Goal: Contribute content: Add original content to the website for others to see

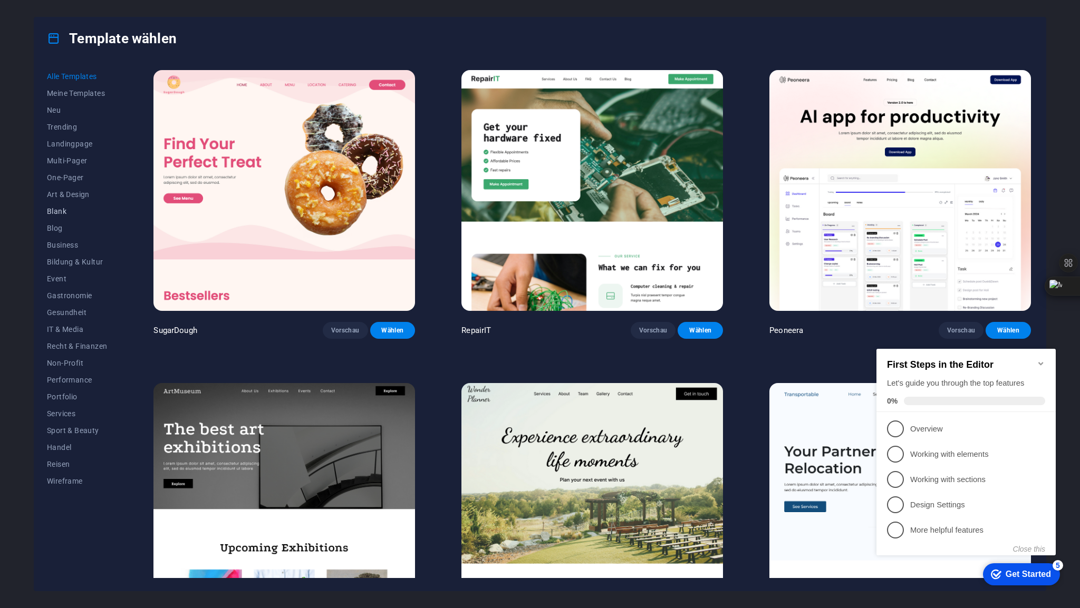
click at [63, 209] on span "Blank" at bounding box center [77, 211] width 60 height 8
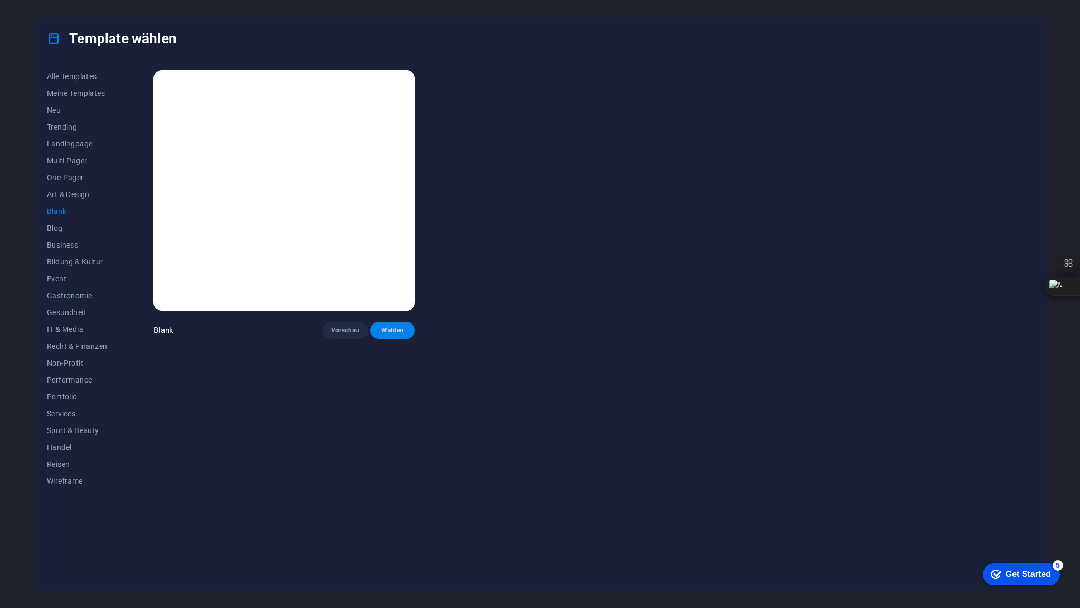
click at [393, 326] on span "Wählen" at bounding box center [393, 330] width 28 height 8
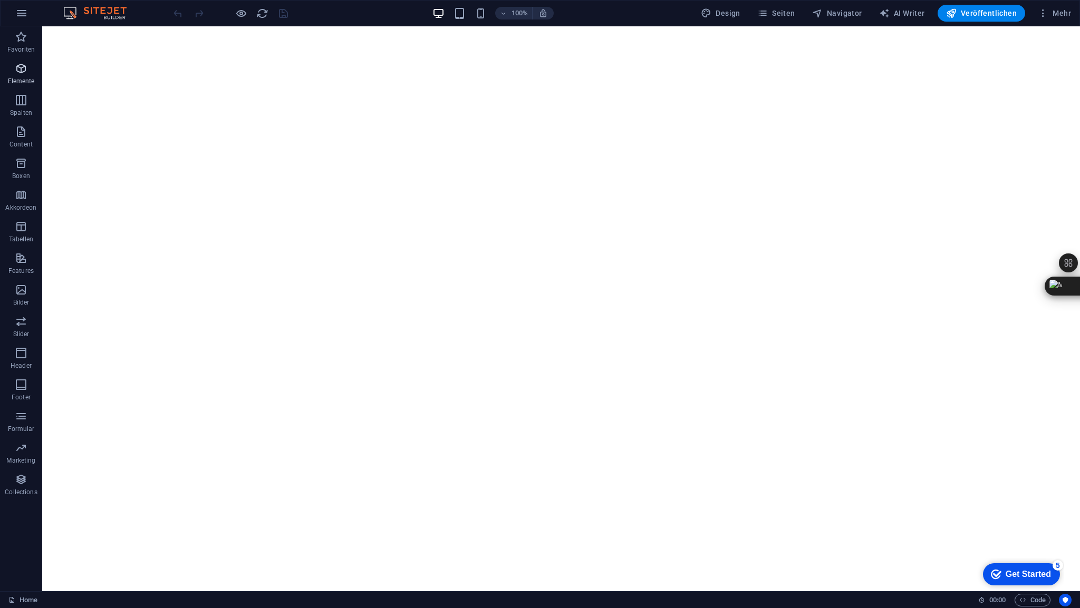
click at [21, 74] on icon "button" at bounding box center [21, 68] width 13 height 13
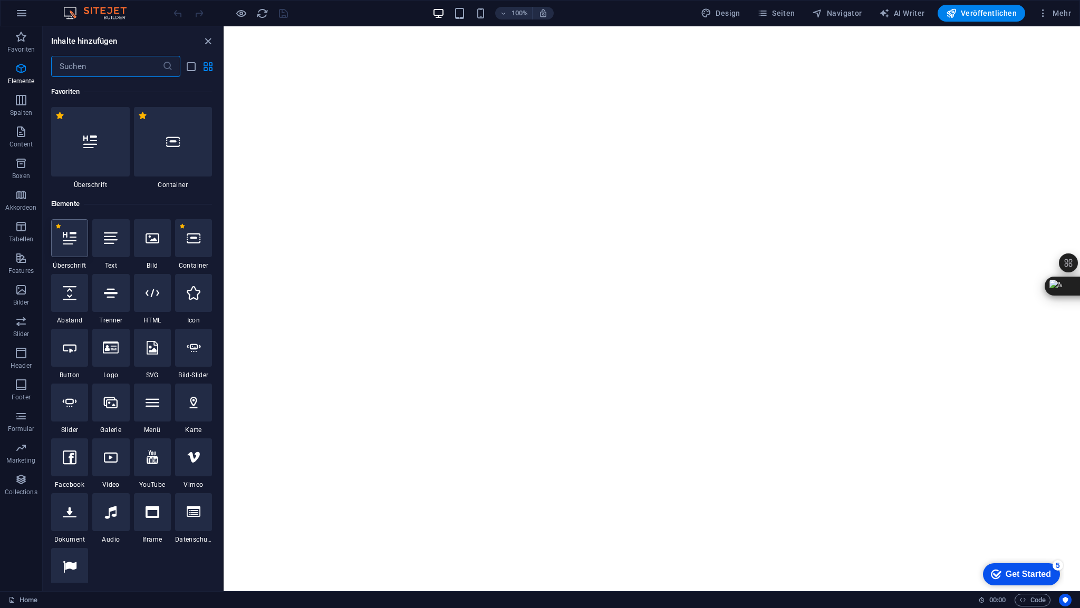
scroll to position [112, 0]
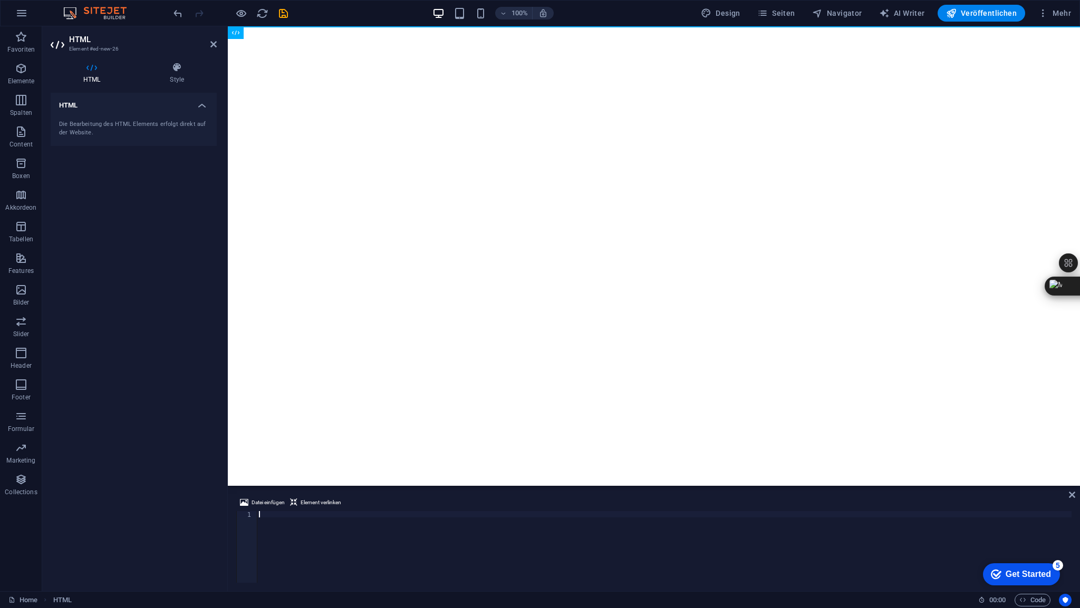
click at [274, 515] on div at bounding box center [664, 553] width 815 height 84
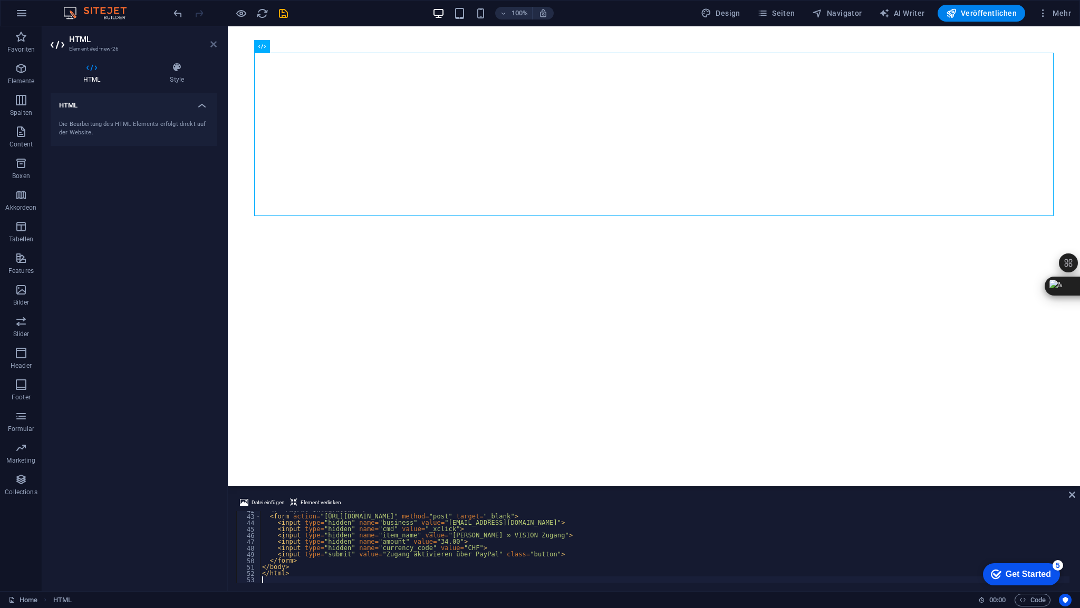
click at [215, 44] on icon at bounding box center [213, 44] width 6 height 8
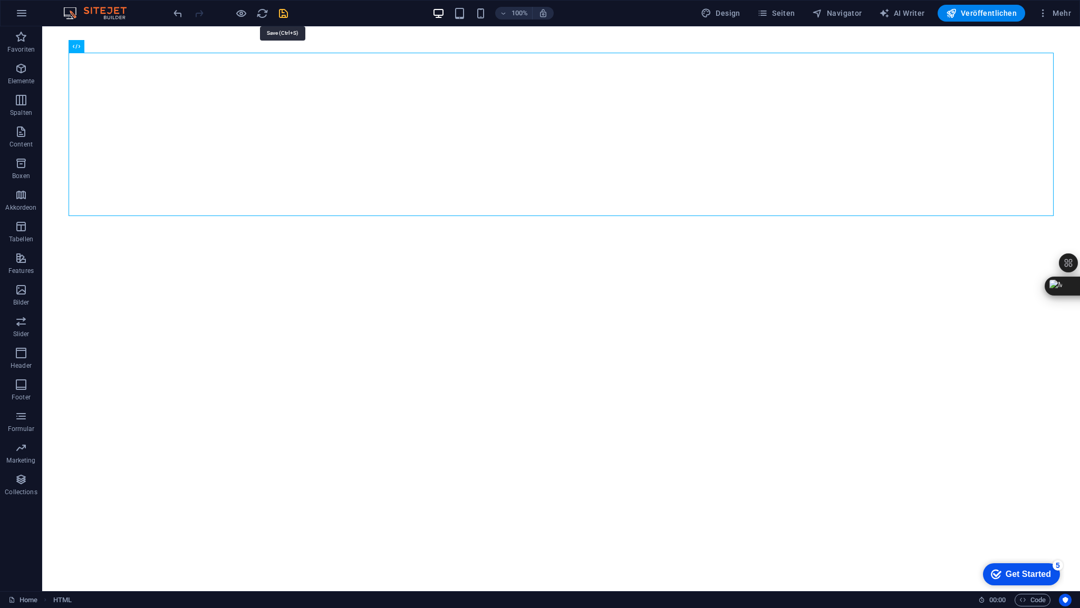
click at [281, 12] on icon "save" at bounding box center [283, 13] width 12 height 12
click at [986, 14] on span "Veröffentlichen" at bounding box center [981, 13] width 71 height 11
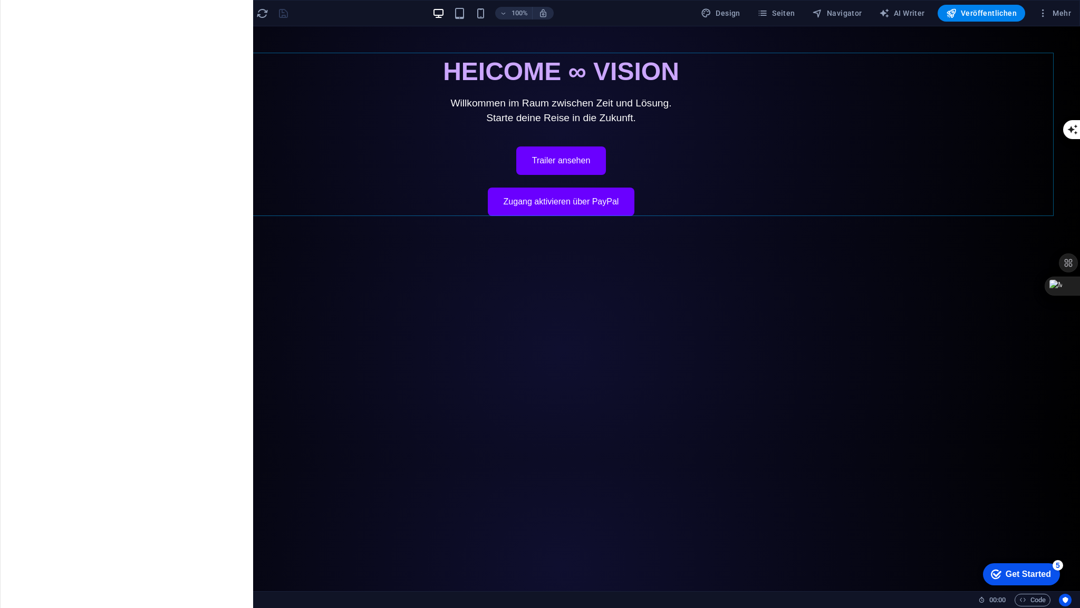
click at [99, 47] on span "HTML" at bounding box center [92, 46] width 17 height 6
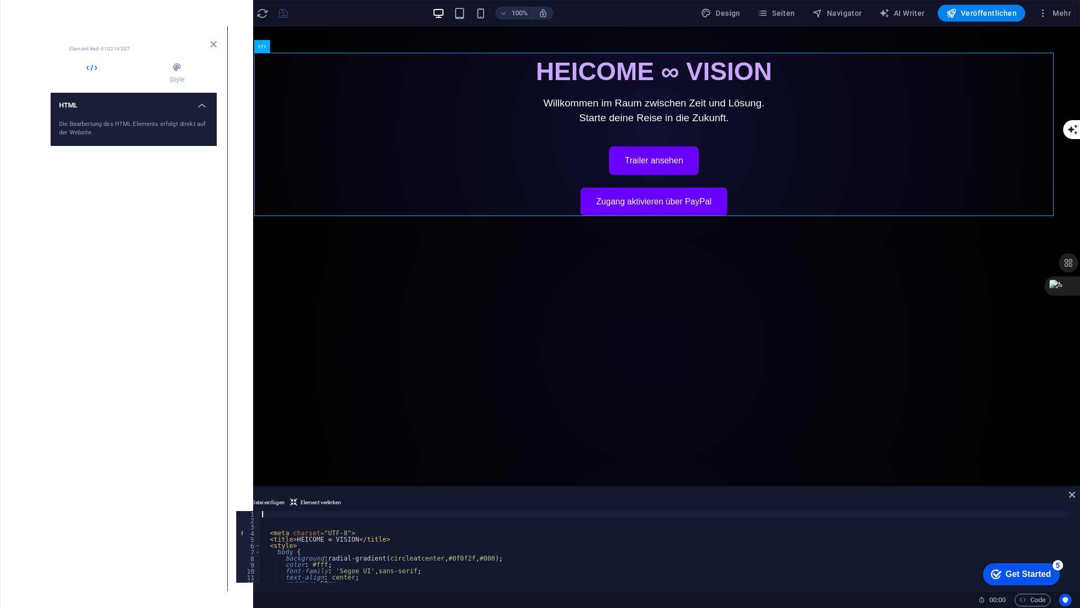
click at [289, 523] on div "< meta charset = "UTF-8" > < title > HEICOME ∞ VISION </ title > < style > body…" at bounding box center [664, 553] width 809 height 84
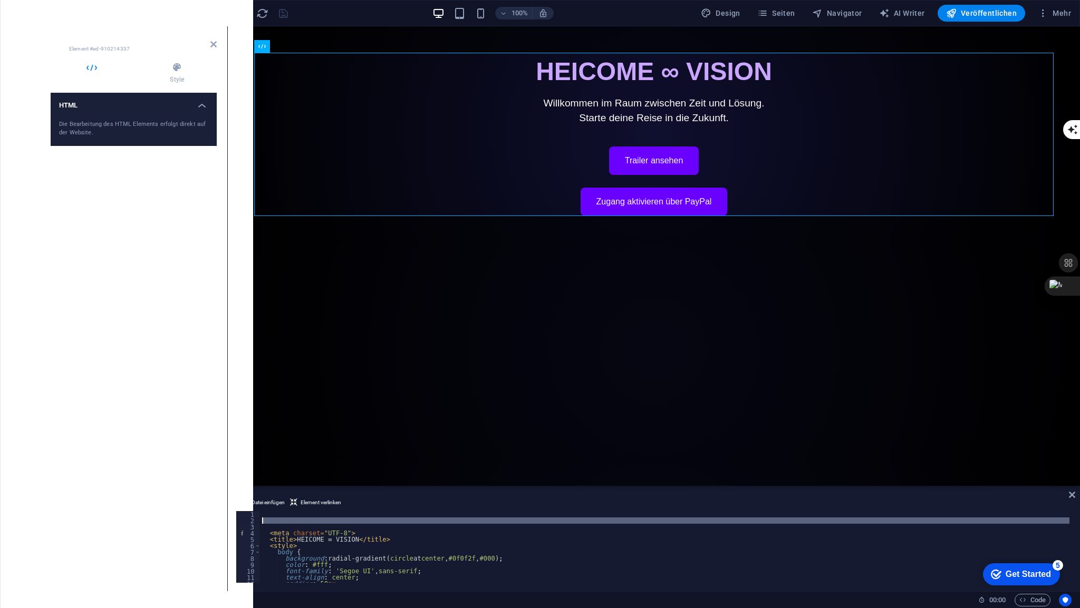
click at [289, 523] on div "< meta charset = "UTF-8" > < title > HEICOME ∞ VISION </ title > < style > body…" at bounding box center [664, 553] width 809 height 84
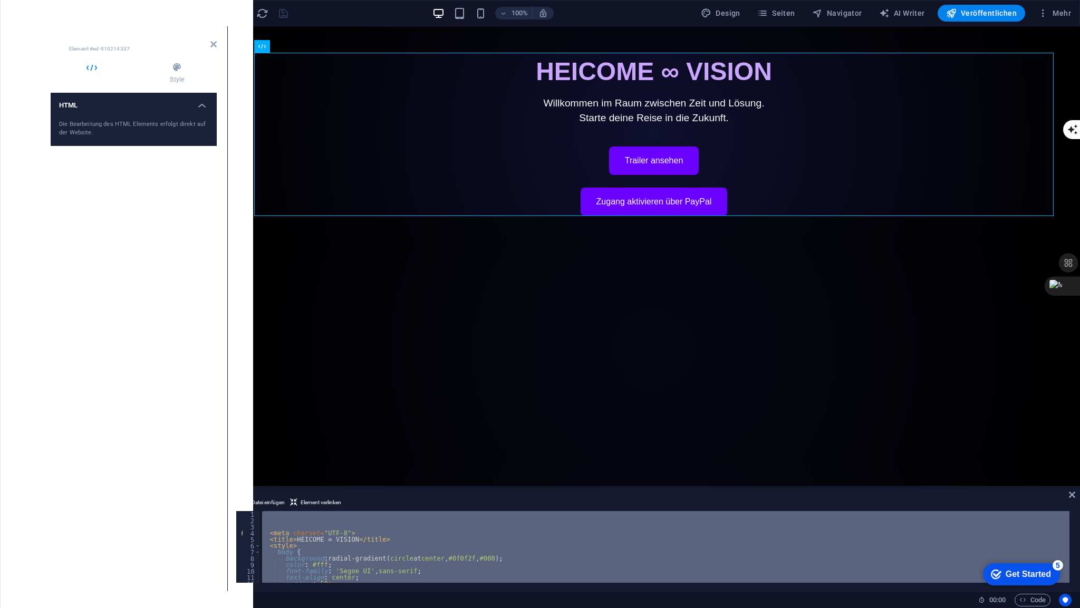
scroll to position [466, 0]
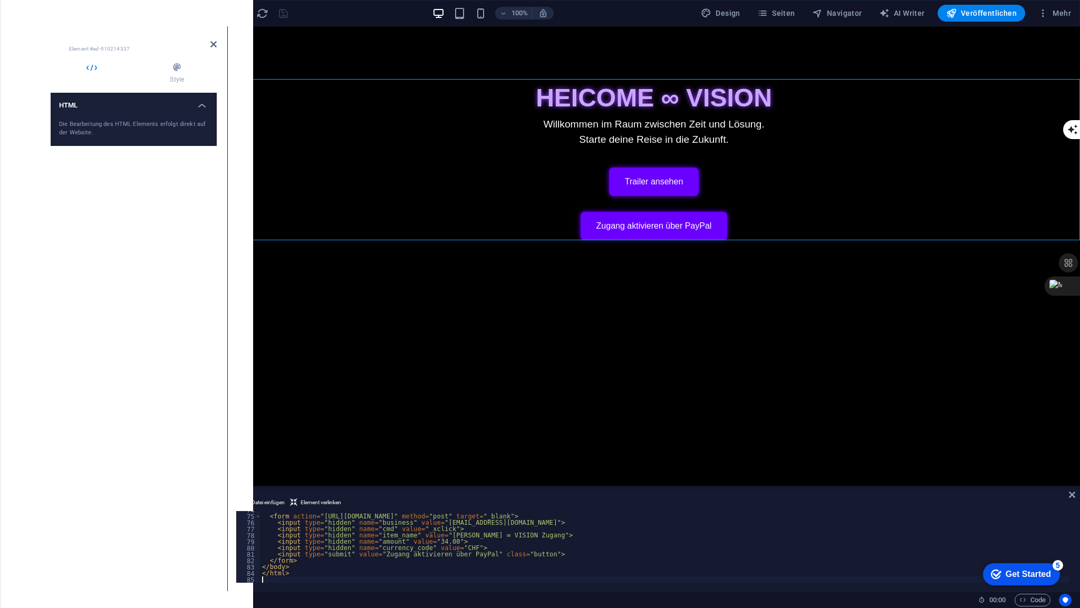
click at [216, 47] on icon at bounding box center [213, 44] width 6 height 8
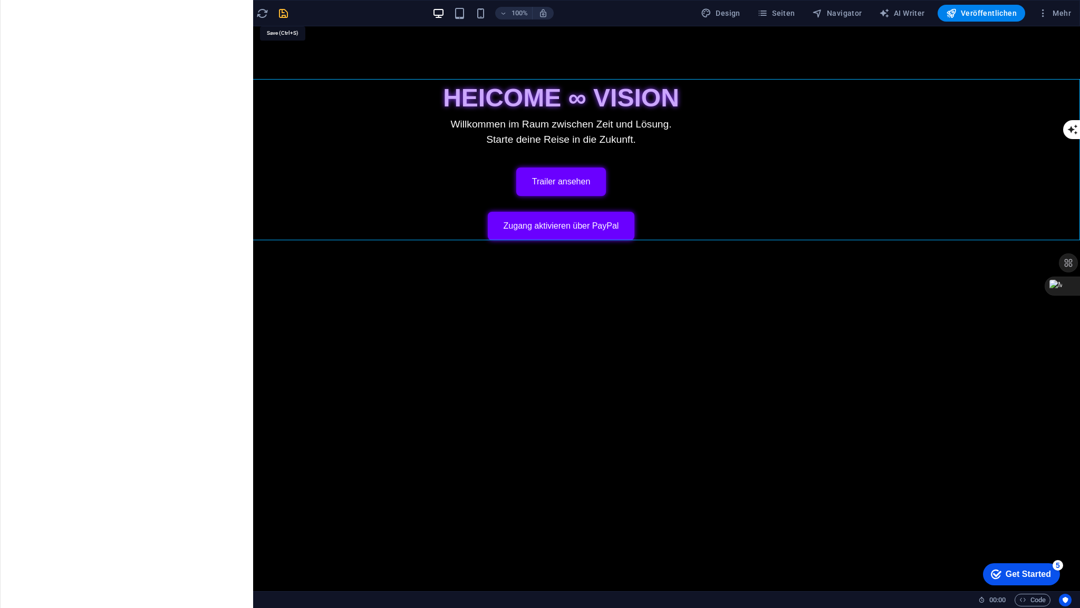
click at [282, 9] on icon "save" at bounding box center [283, 13] width 12 height 12
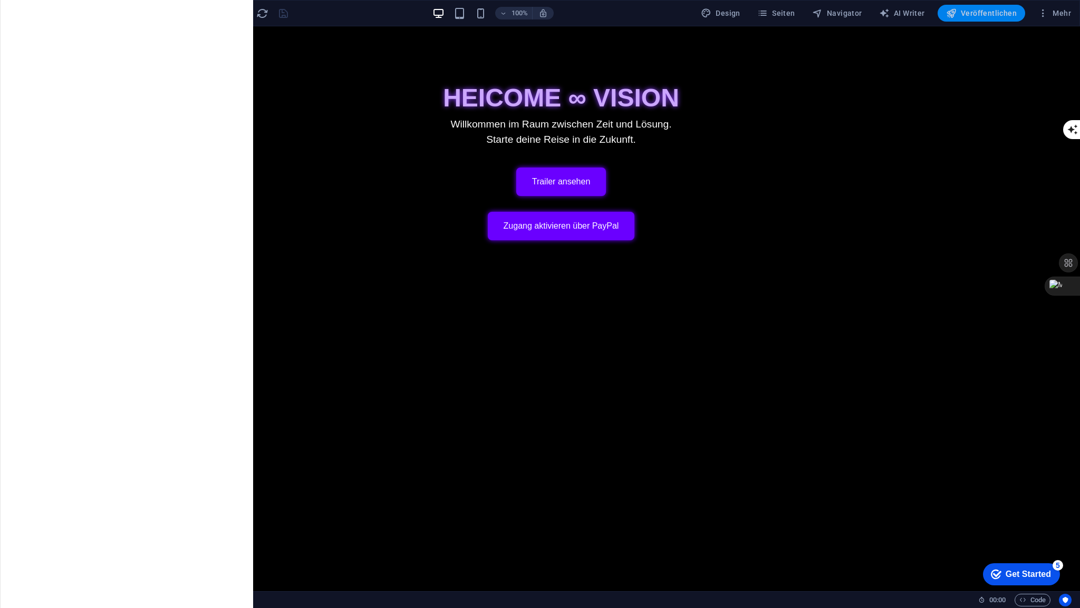
click at [977, 14] on span "Veröffentlichen" at bounding box center [981, 13] width 71 height 11
click at [71, 75] on span "HTML" at bounding box center [66, 73] width 17 height 6
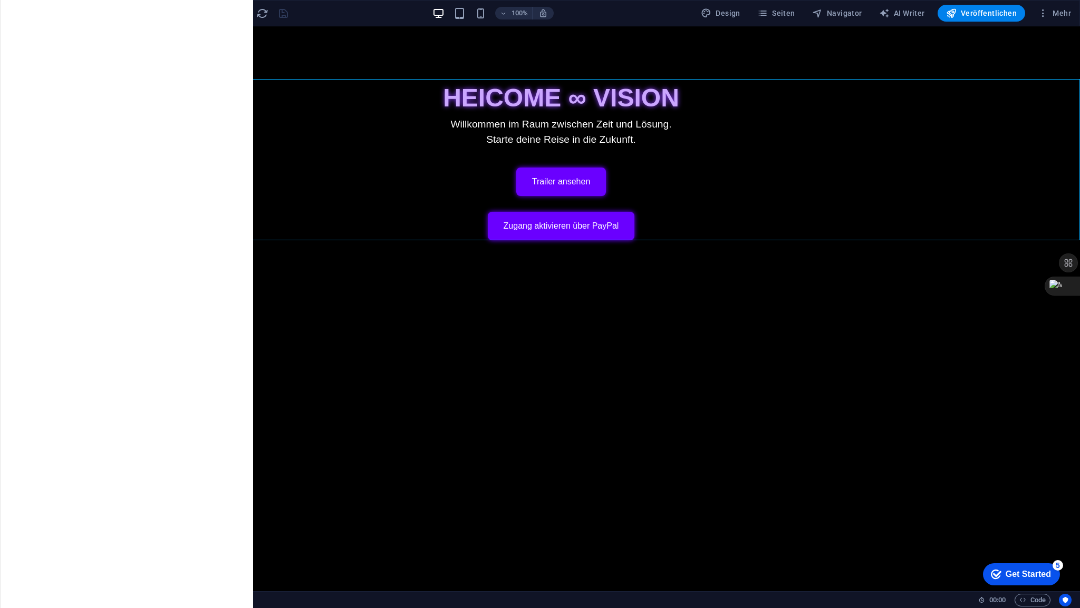
click at [71, 75] on span "HTML" at bounding box center [66, 73] width 17 height 6
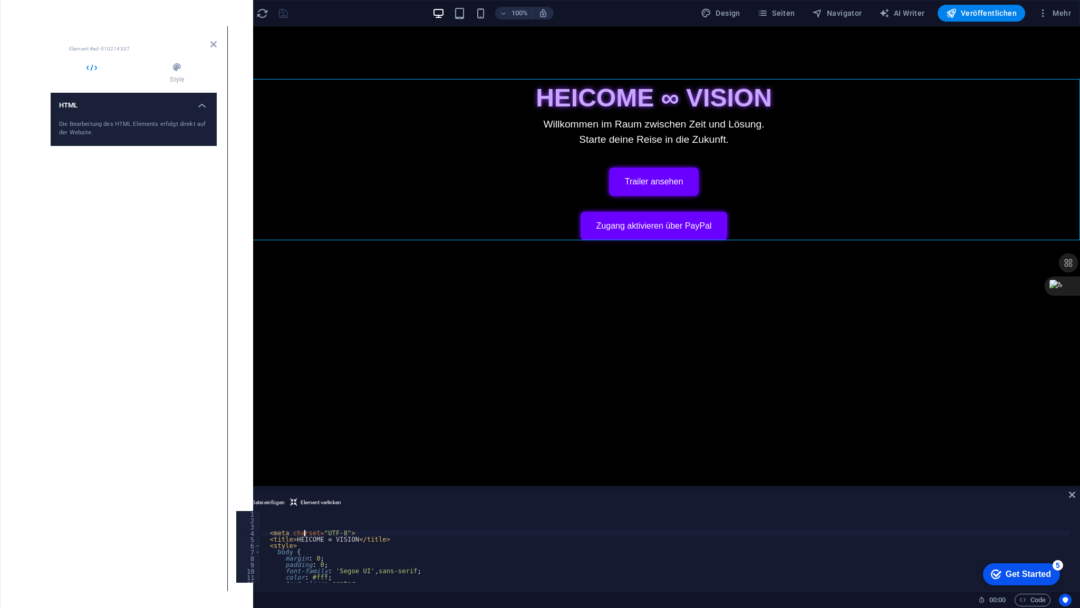
click at [304, 536] on div "< meta charset = "UTF-8" > < title > HEICOME ∞ VISION </ title > < style > body…" at bounding box center [664, 553] width 809 height 84
click at [312, 534] on div "< meta charset = "UTF-8" > < title > HEICOME ∞ VISION </ title > < style > body…" at bounding box center [664, 547] width 809 height 72
click at [312, 534] on div "< meta charset = "UTF-8" > < title > HEICOME ∞ VISION </ title > < style > body…" at bounding box center [664, 553] width 809 height 84
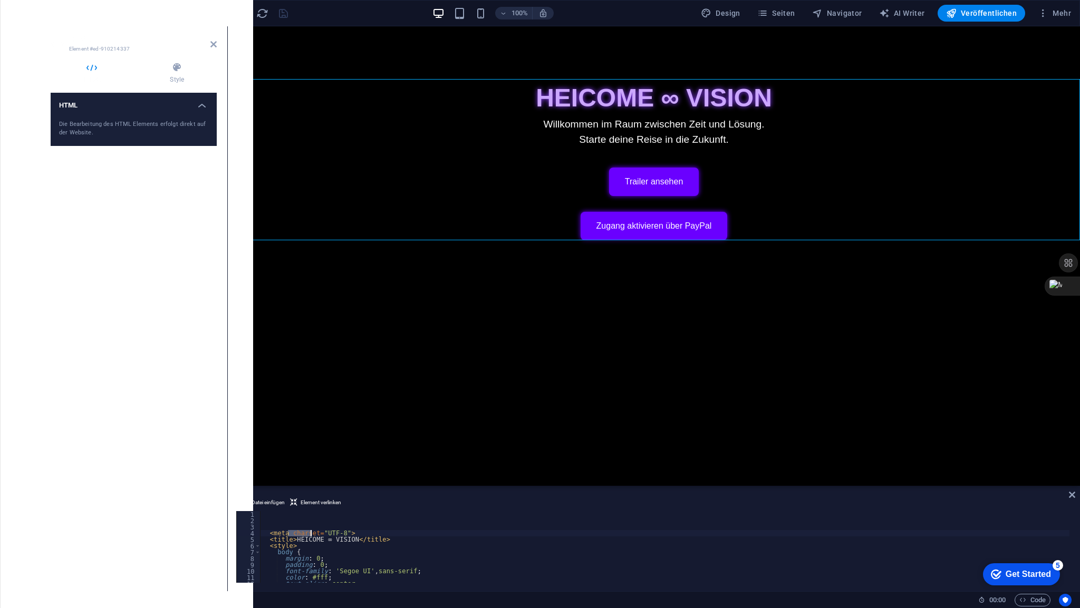
click at [312, 534] on div "< meta charset = "UTF-8" > < title > HEICOME ∞ VISION </ title > < style > body…" at bounding box center [664, 553] width 809 height 84
type textarea "<meta charset="UTF-8"> <title>HEICOME ∞ VISION</title>"
click at [312, 534] on div "< meta charset = "UTF-8" > < title > HEICOME ∞ VISION </ title > < style > body…" at bounding box center [664, 553] width 809 height 84
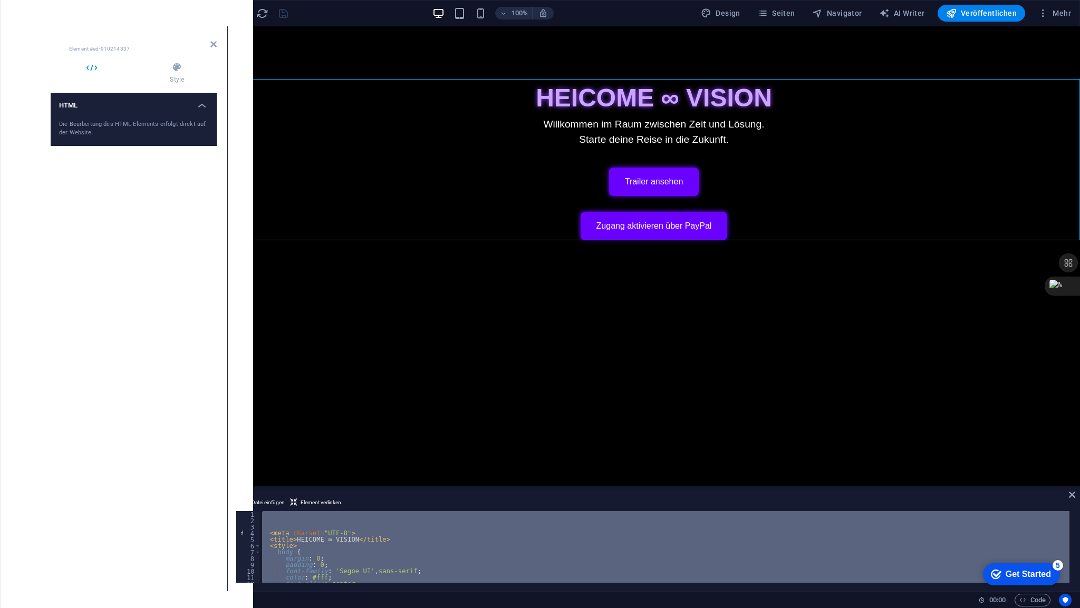
paste textarea
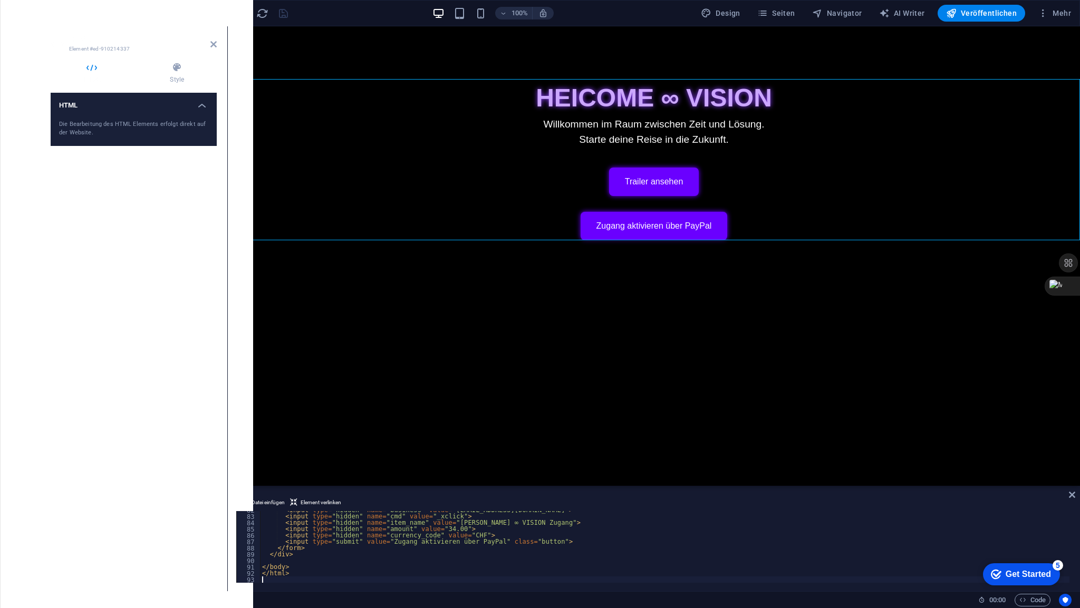
scroll to position [517, 0]
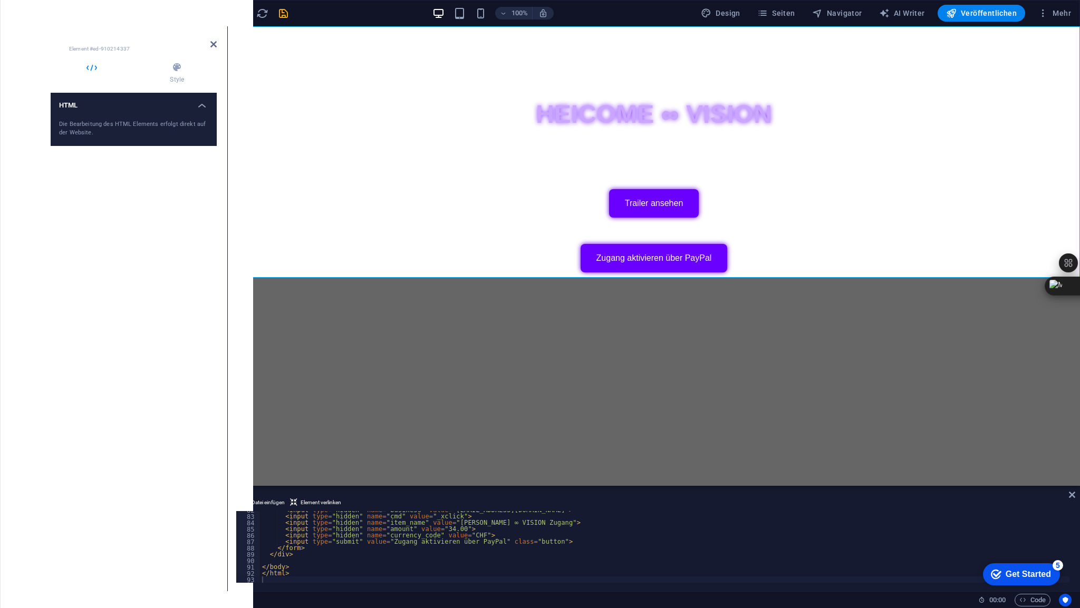
click at [212, 46] on icon at bounding box center [213, 44] width 6 height 8
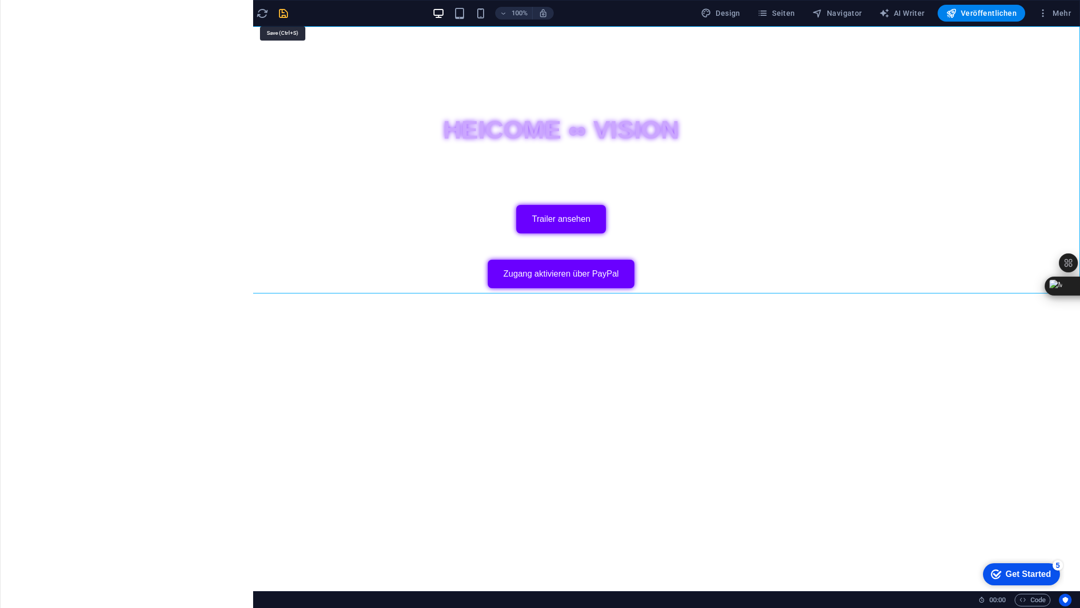
click at [282, 16] on icon "save" at bounding box center [283, 13] width 12 height 12
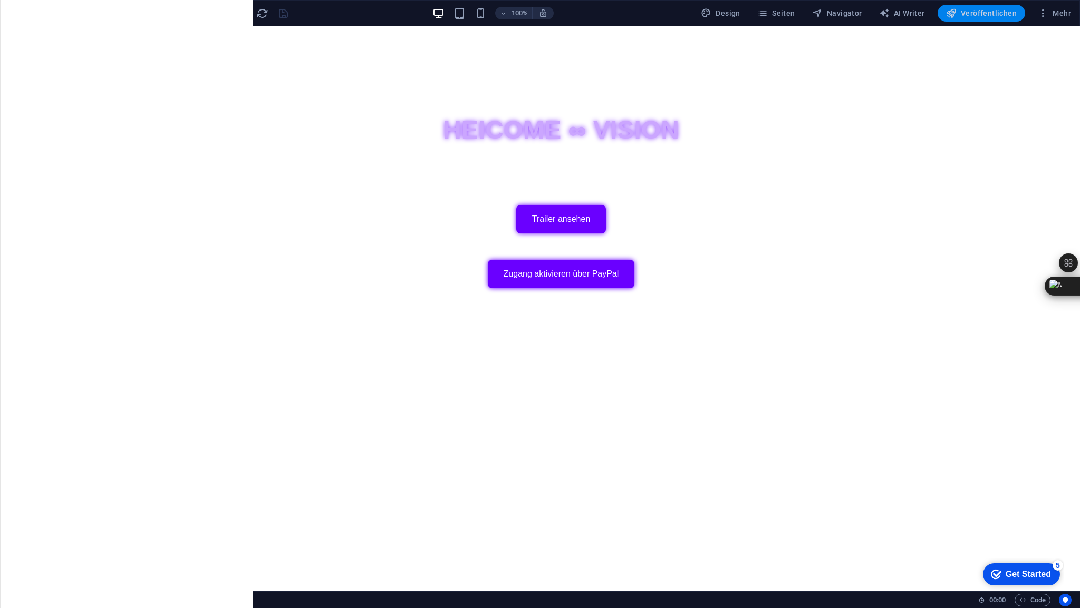
click at [976, 14] on span "Veröffentlichen" at bounding box center [981, 13] width 71 height 11
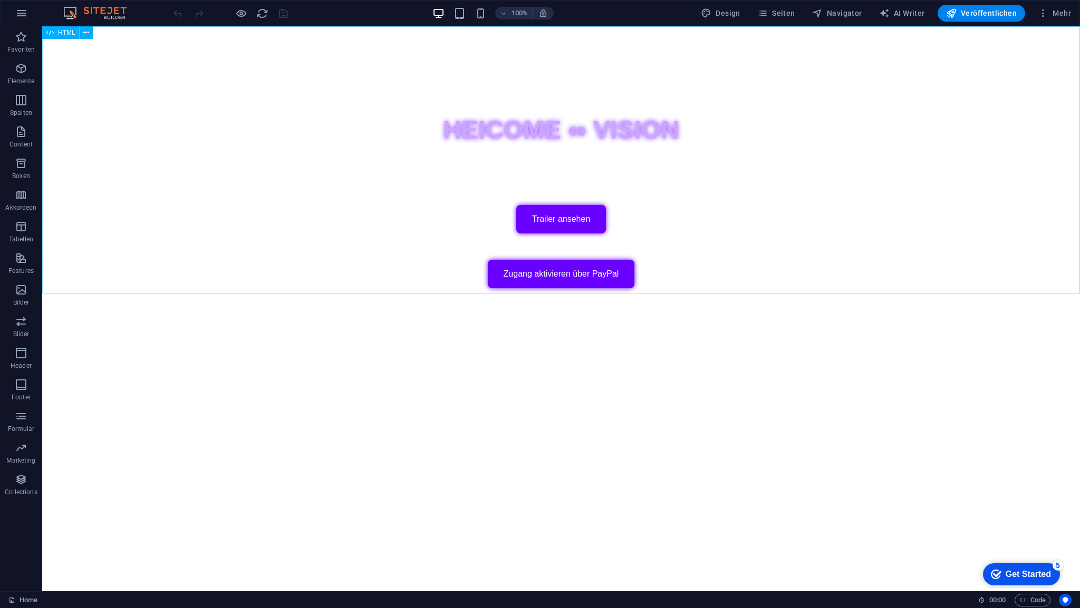
click at [69, 34] on span "HTML" at bounding box center [66, 33] width 17 height 6
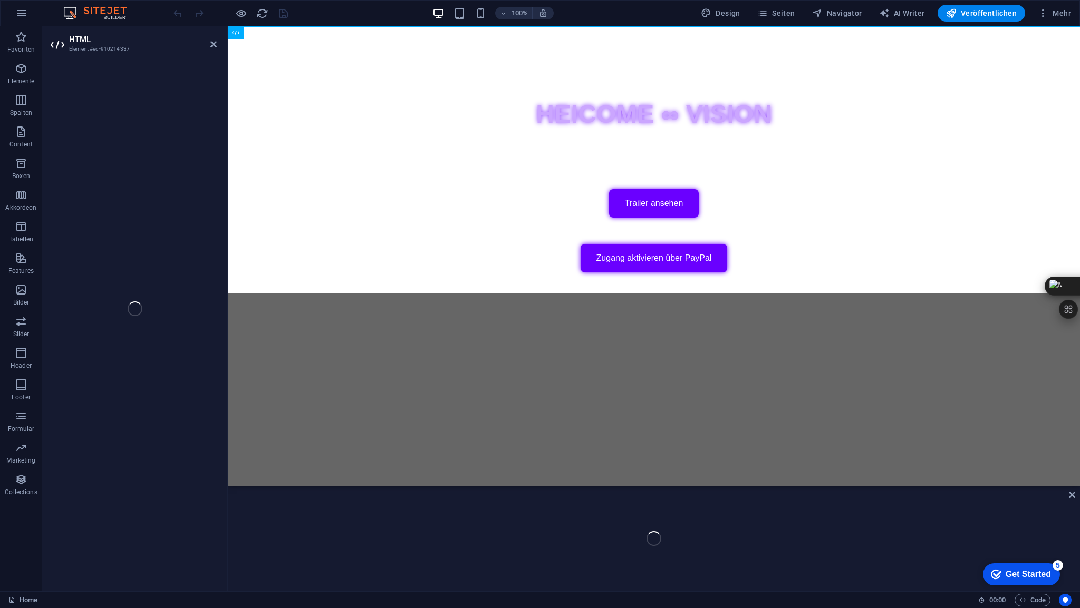
click at [69, 34] on div "HTML Element #ed-910214337 HTML" at bounding box center [561, 308] width 1038 height 565
click at [69, 33] on header "HTML Element #ed-910214337" at bounding box center [134, 39] width 166 height 27
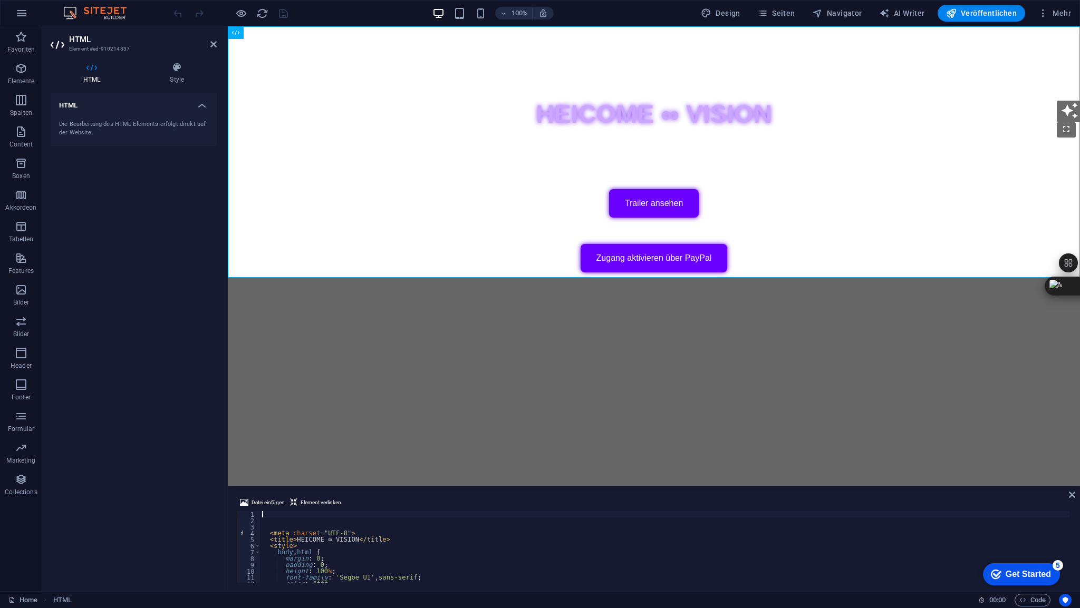
click at [307, 519] on div "< meta charset = "UTF-8" > < title > HEICOME ∞ VISION </ title > < style > body…" at bounding box center [664, 553] width 809 height 84
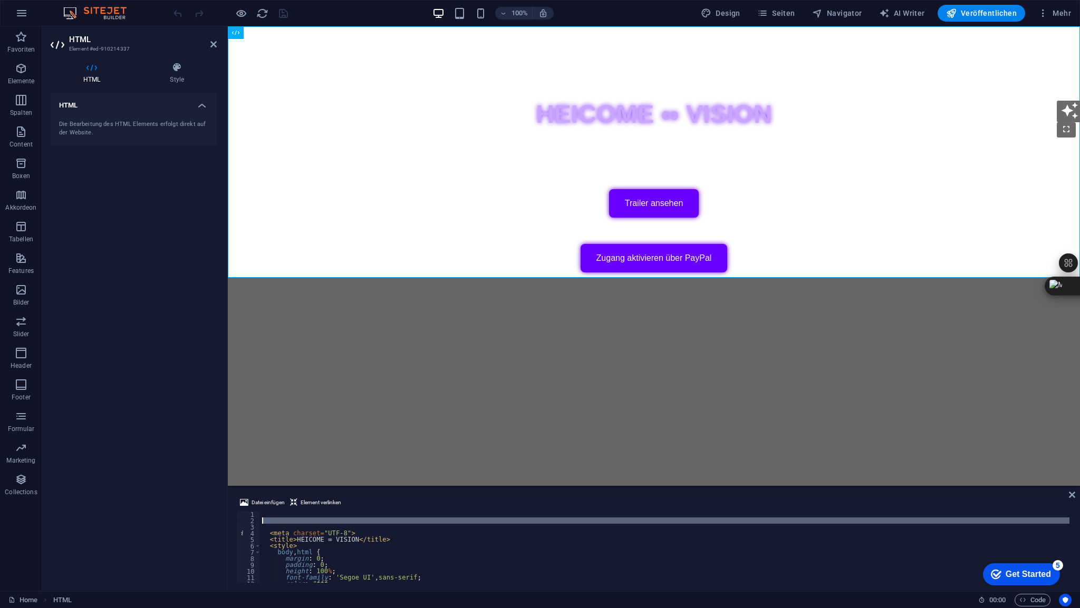
click at [307, 519] on div "< meta charset = "UTF-8" > < title > HEICOME ∞ VISION </ title > < style > body…" at bounding box center [664, 553] width 809 height 84
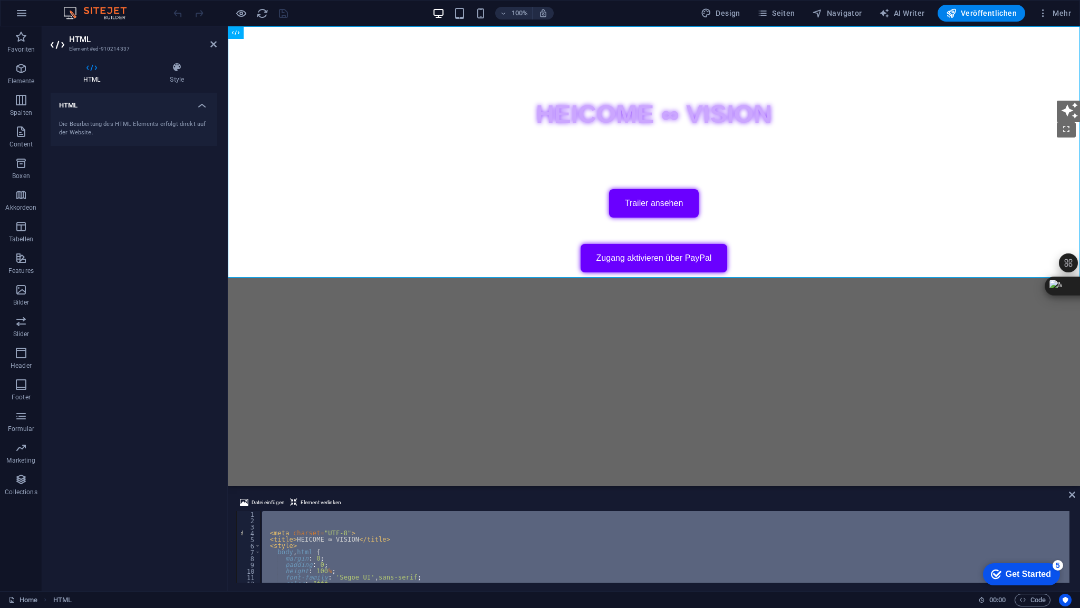
click at [307, 519] on div "< meta charset = "UTF-8" > < title > HEICOME ∞ VISION </ title > < style > body…" at bounding box center [664, 553] width 809 height 84
paste textarea
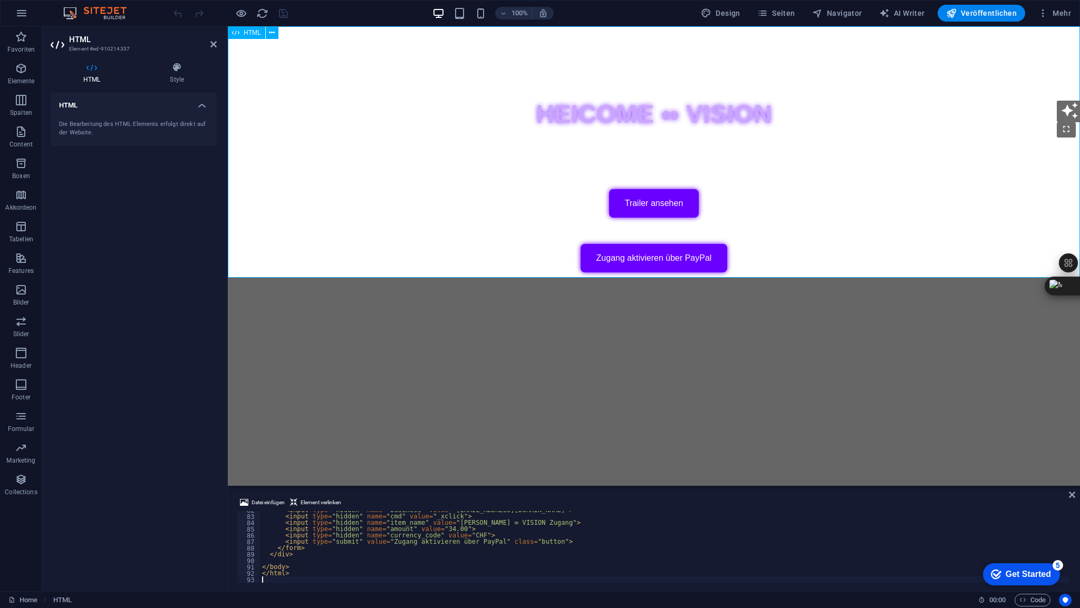
scroll to position [517, 0]
click at [216, 47] on icon at bounding box center [213, 44] width 6 height 8
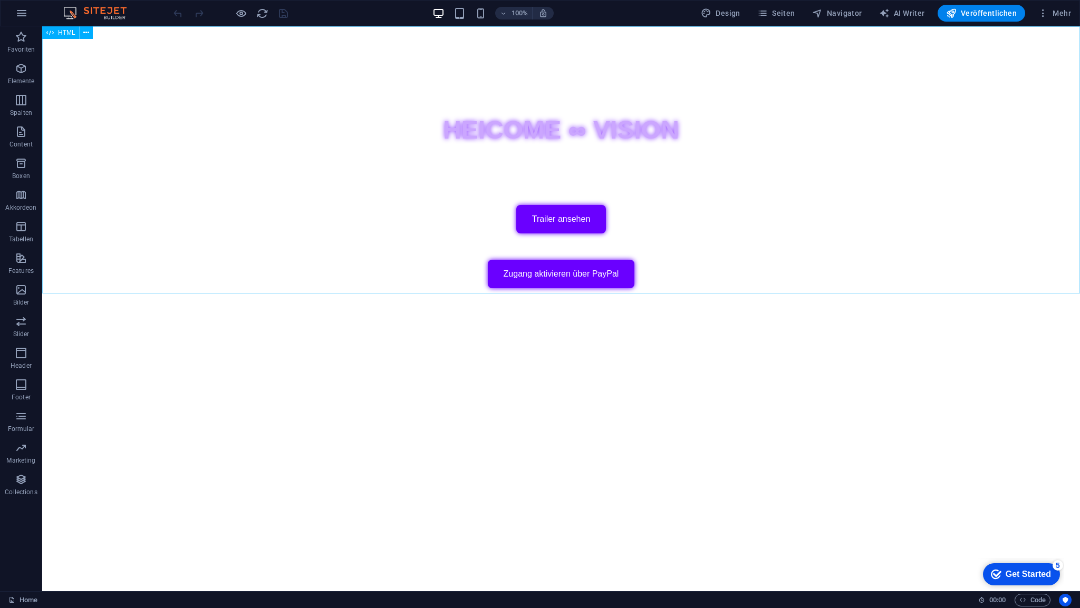
click at [71, 33] on span "HTML" at bounding box center [66, 33] width 17 height 6
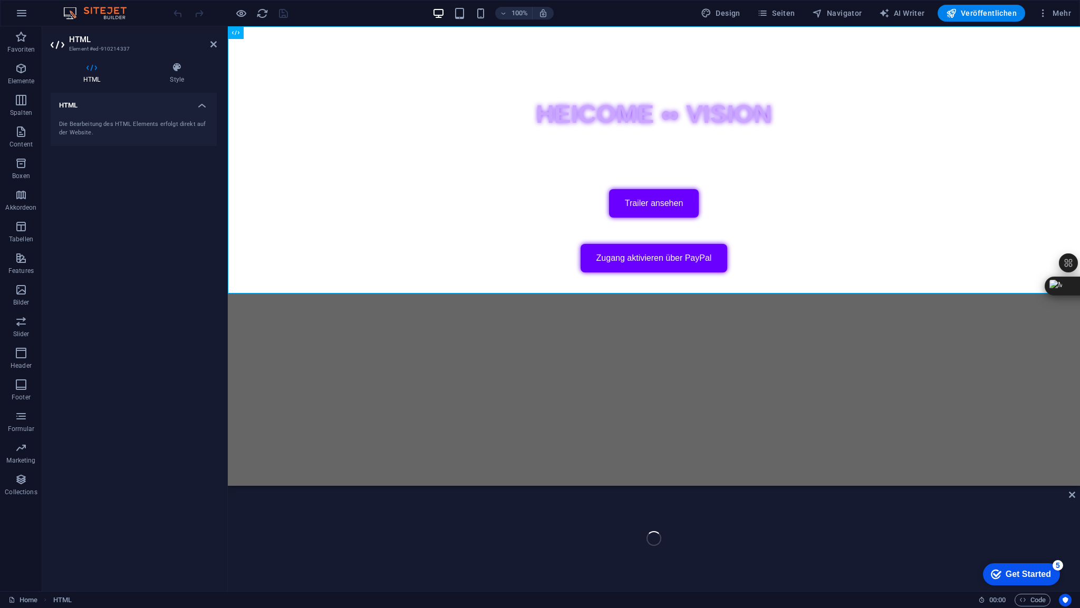
click at [71, 33] on header "HTML Element #ed-910214337" at bounding box center [134, 39] width 166 height 27
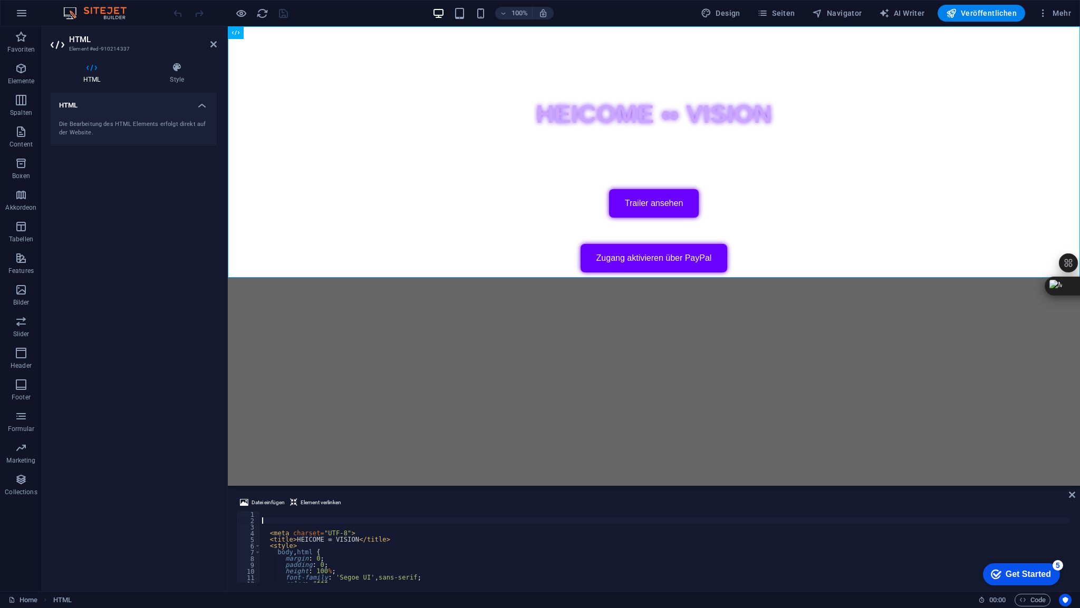
drag, startPoint x: 296, startPoint y: 518, endPoint x: 16, endPoint y: 445, distance: 289.4
click at [296, 518] on div "< meta charset = "UTF-8" > < title > HEICOME ∞ VISION </ title > < style > body…" at bounding box center [664, 553] width 809 height 84
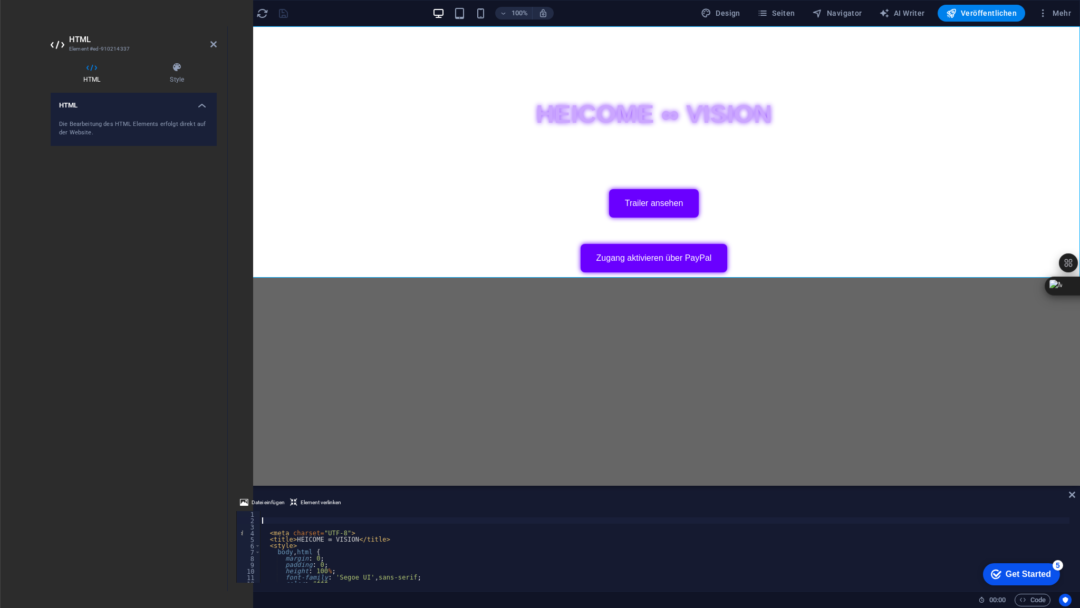
click at [296, 518] on div "< meta charset = "UTF-8" > < title > HEICOME ∞ VISION </ title > < style > body…" at bounding box center [664, 553] width 809 height 84
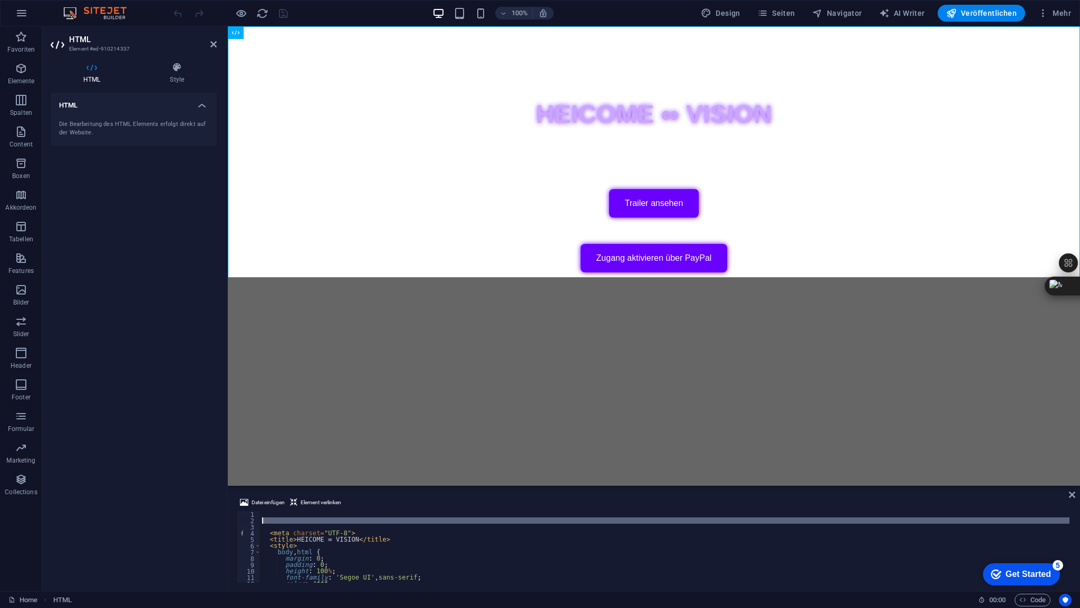
click at [296, 518] on div "< meta charset = "UTF-8" > < title > HEICOME ∞ VISION </ title > < style > body…" at bounding box center [664, 553] width 809 height 84
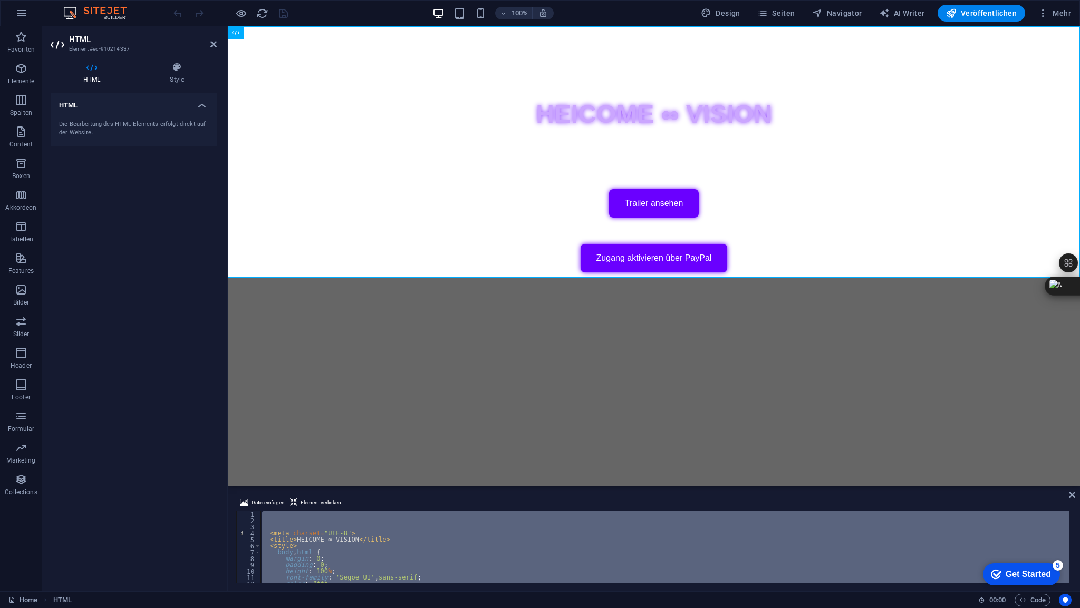
scroll to position [523, 0]
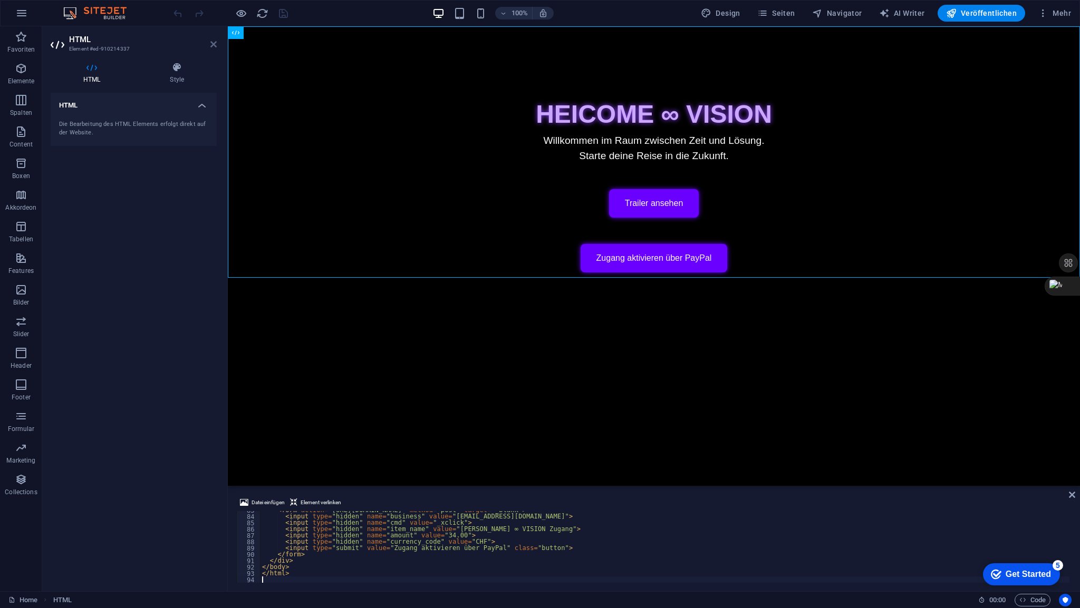
click at [212, 44] on icon at bounding box center [213, 44] width 6 height 8
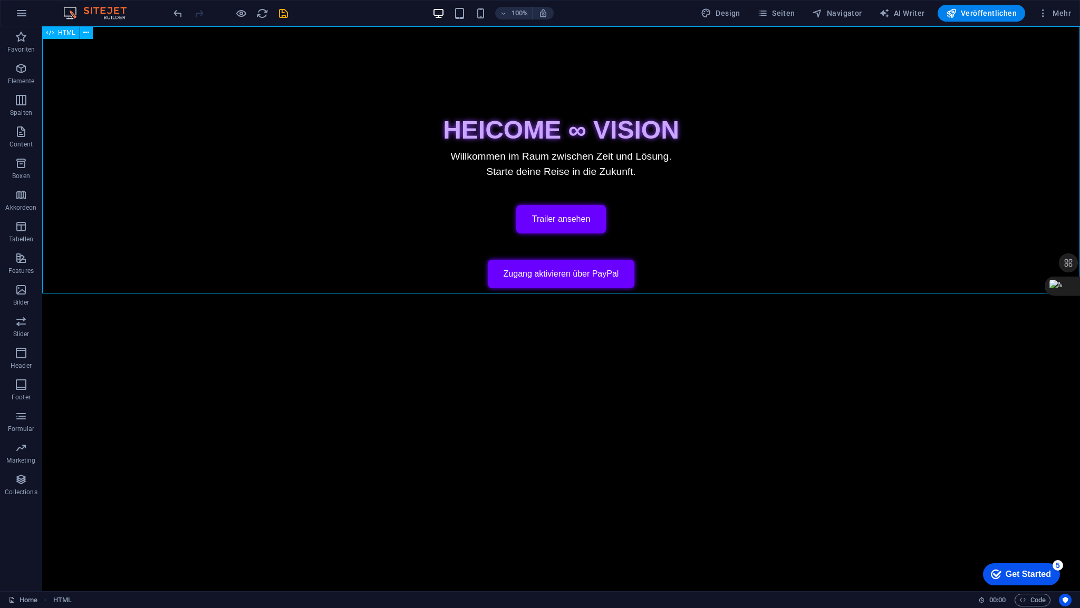
click at [69, 30] on span "HTML" at bounding box center [66, 33] width 17 height 6
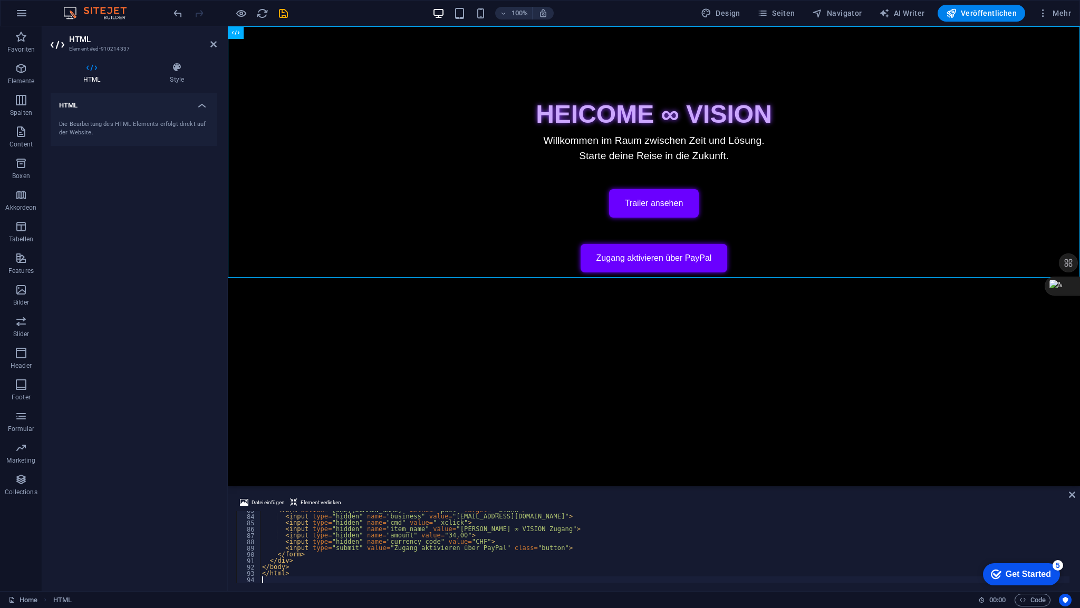
click at [308, 522] on div "< form action = "[URL][DOMAIN_NAME]" method = "post" target = "_blank" > < inpu…" at bounding box center [664, 549] width 809 height 84
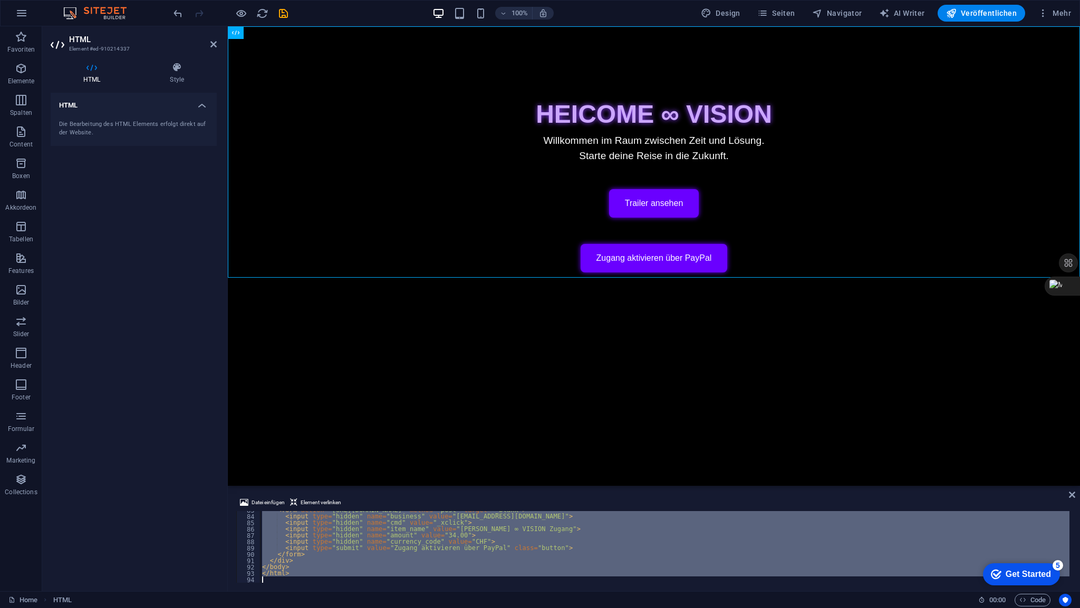
click at [308, 522] on div "< form action = "[URL][DOMAIN_NAME]" method = "post" target = "_blank" > < inpu…" at bounding box center [664, 549] width 809 height 84
type textarea "</html>"
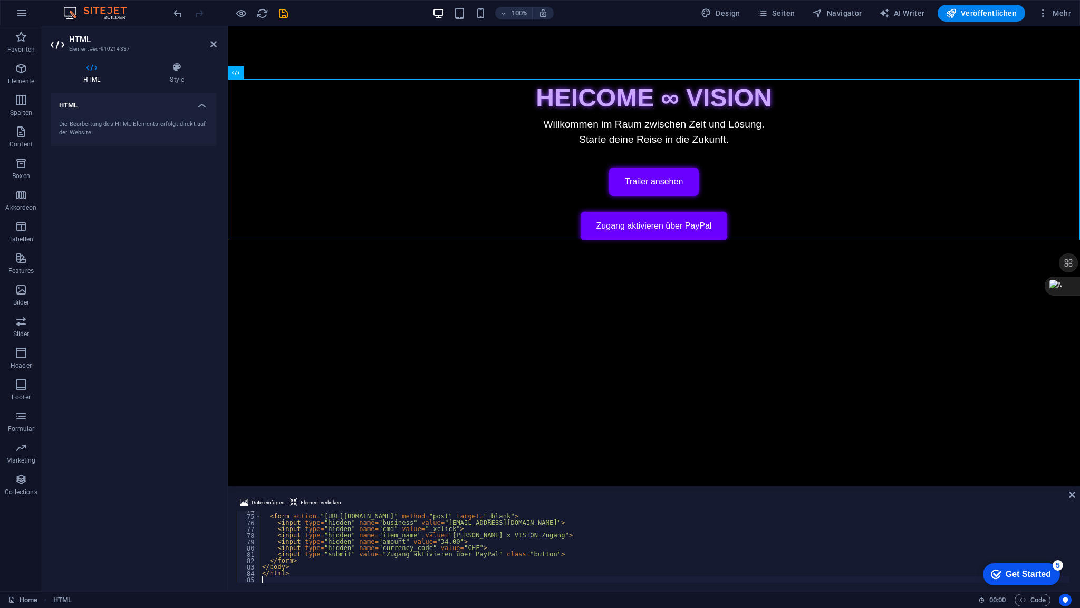
click at [455, 240] on html "Skip to main content HEICOME ∞ VISION [PERSON_NAME] ∞ VISION Willkommen im Raum…" at bounding box center [654, 133] width 852 height 214
click at [278, 513] on div "< form action = "[URL][DOMAIN_NAME]" method = "post" target = "_blank" > < inpu…" at bounding box center [664, 549] width 809 height 84
click at [278, 513] on div "< form action = "[URL][DOMAIN_NAME]" method = "post" target = "_blank" > < inpu…" at bounding box center [664, 553] width 809 height 84
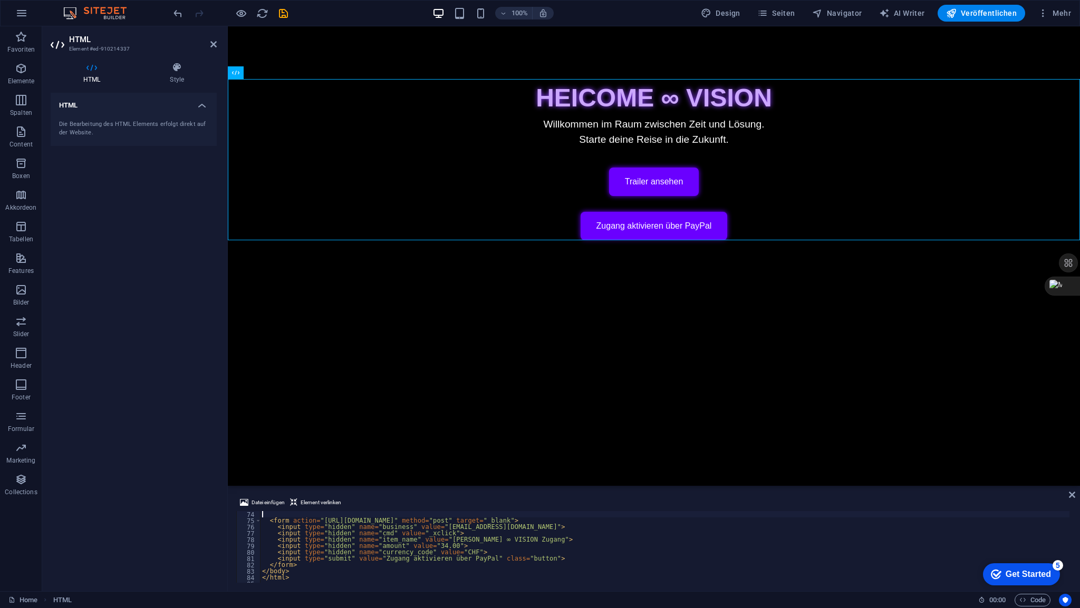
click at [278, 513] on div "< form action = "[URL][DOMAIN_NAME]" method = "post" target = "_blank" > < inpu…" at bounding box center [664, 553] width 809 height 84
type textarea "</html>"
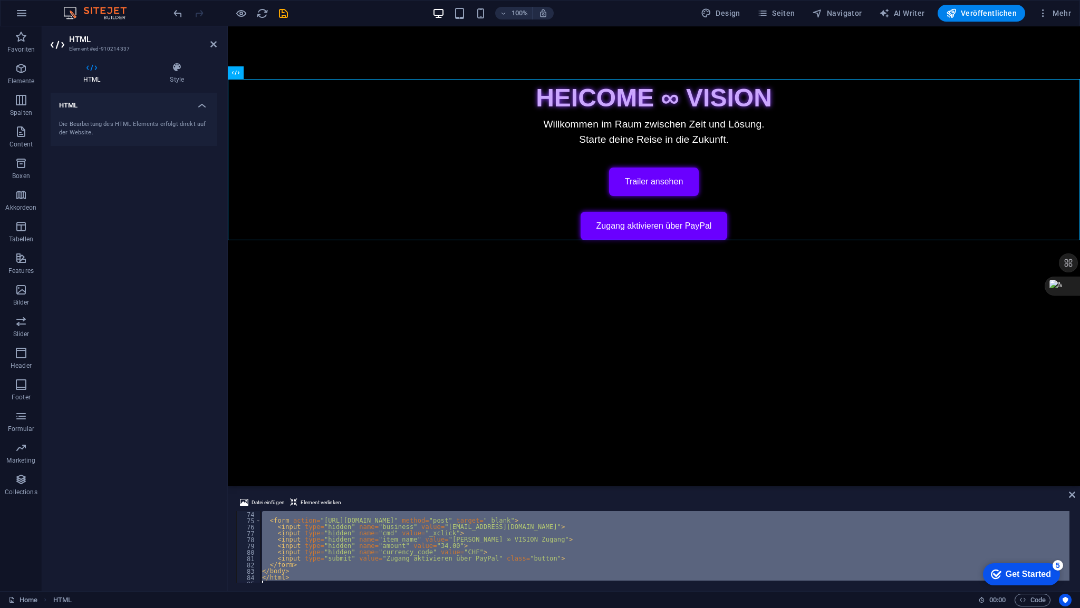
paste textarea
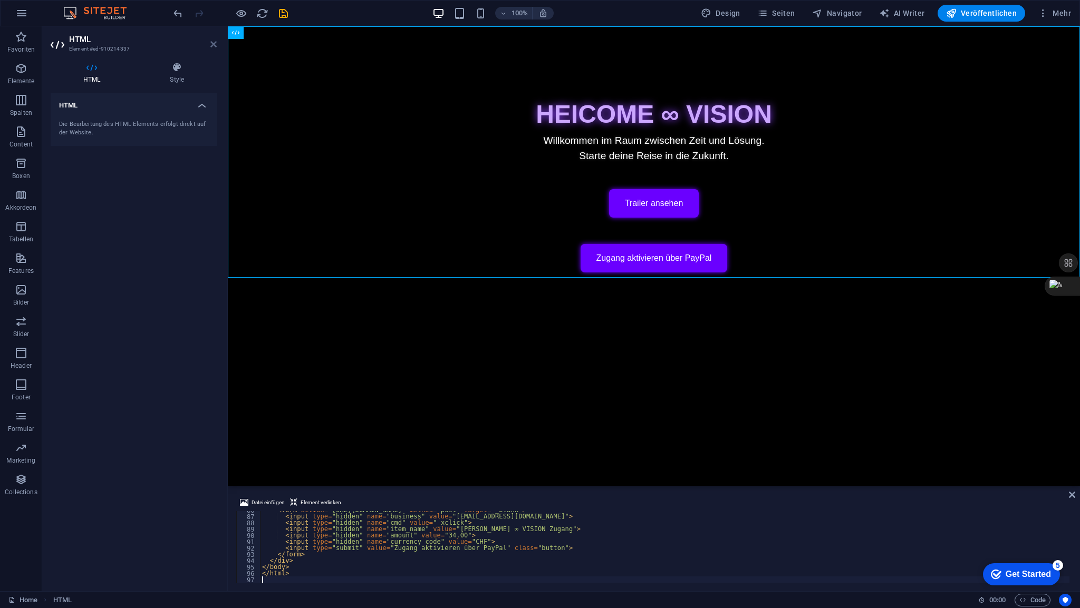
click at [214, 45] on icon at bounding box center [213, 44] width 6 height 8
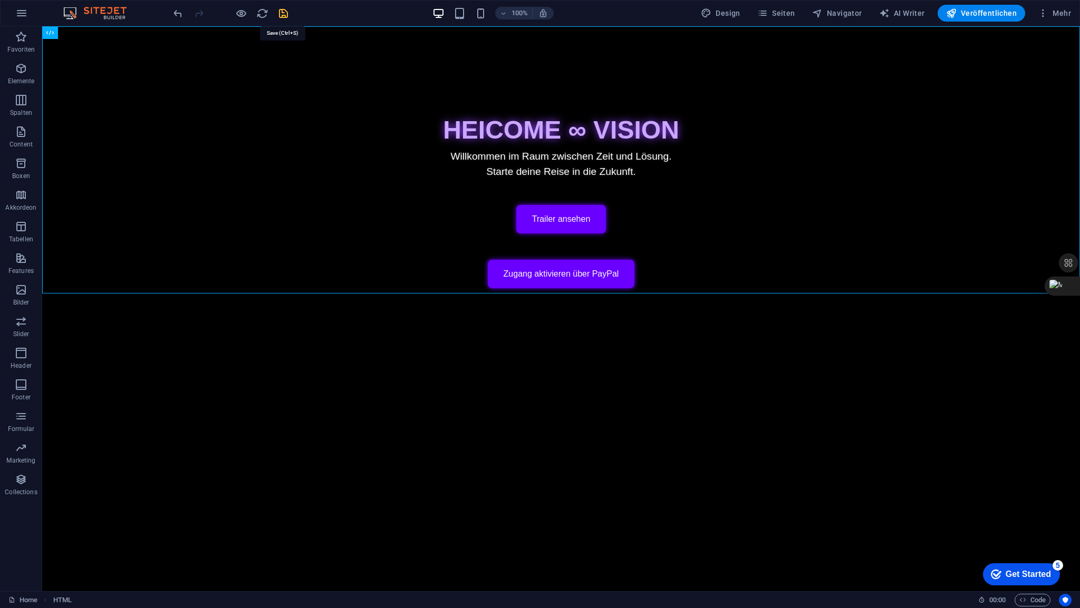
click at [285, 13] on icon "save" at bounding box center [283, 13] width 12 height 12
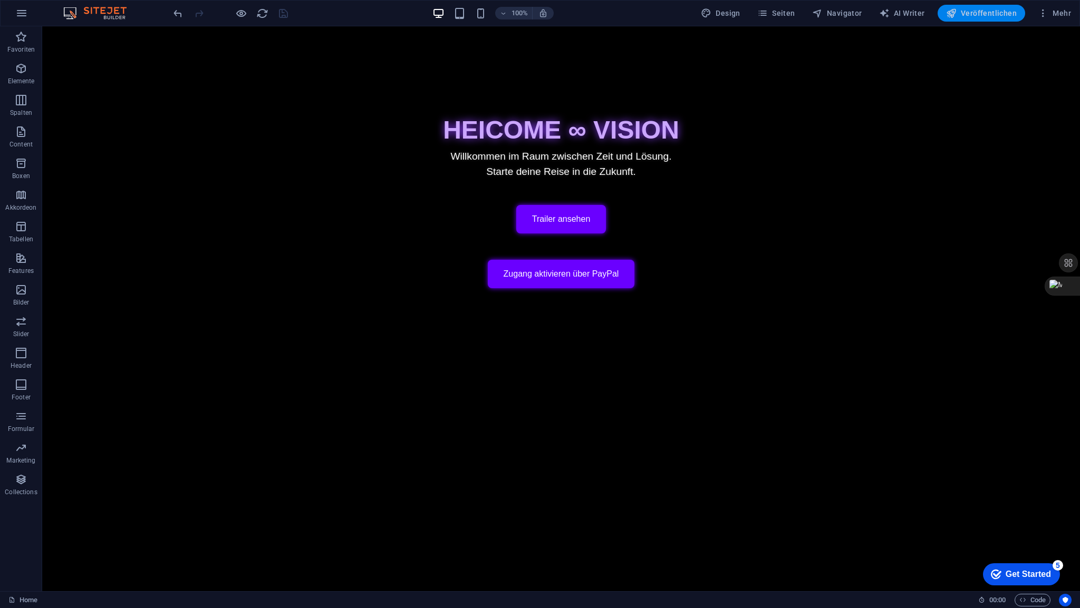
click at [985, 14] on span "Veröffentlichen" at bounding box center [981, 13] width 71 height 11
